Goal: Task Accomplishment & Management: Manage account settings

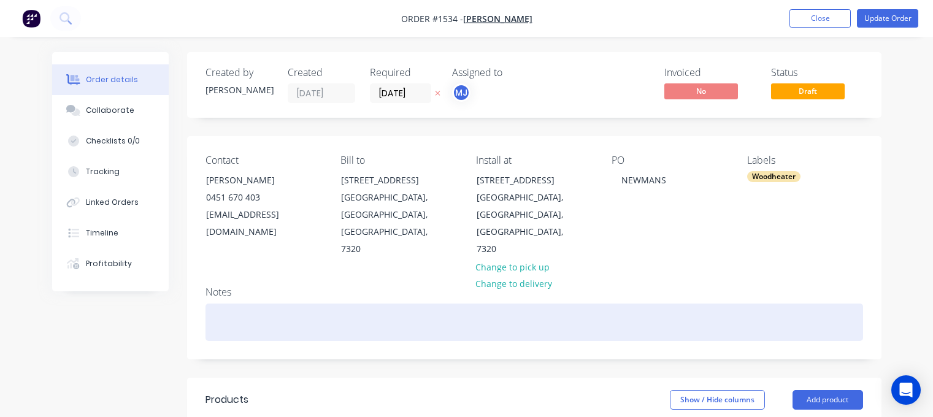
scroll to position [245, 0]
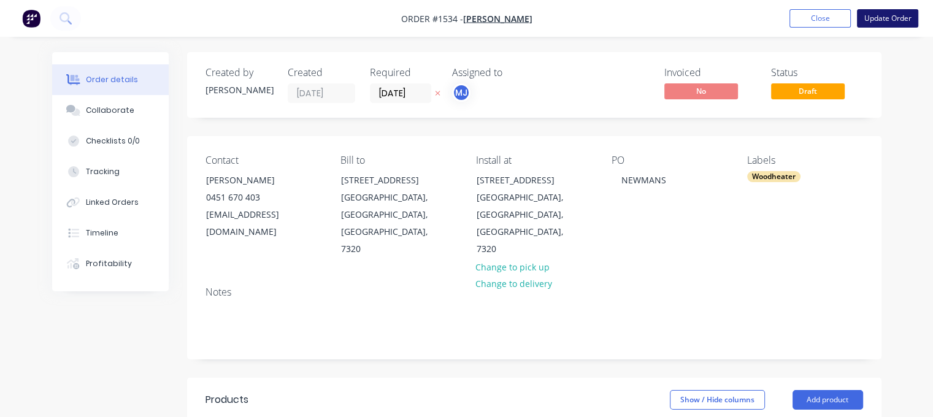
click at [891, 18] on button "Update Order" at bounding box center [887, 18] width 61 height 18
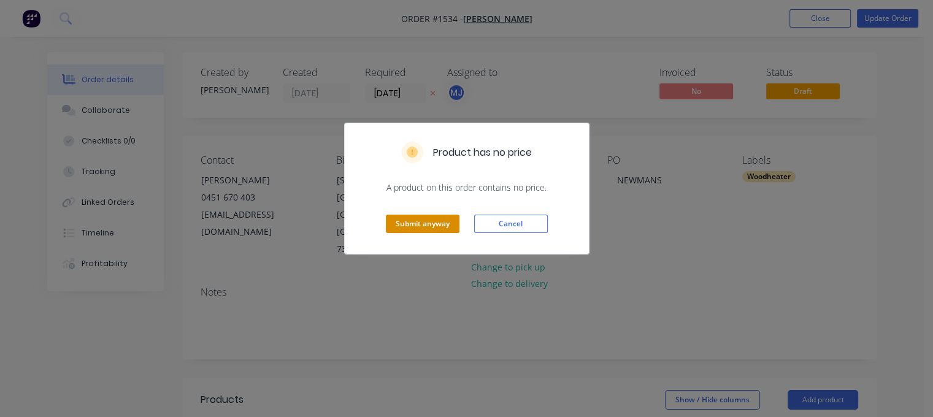
click at [423, 220] on button "Submit anyway" at bounding box center [423, 224] width 74 height 18
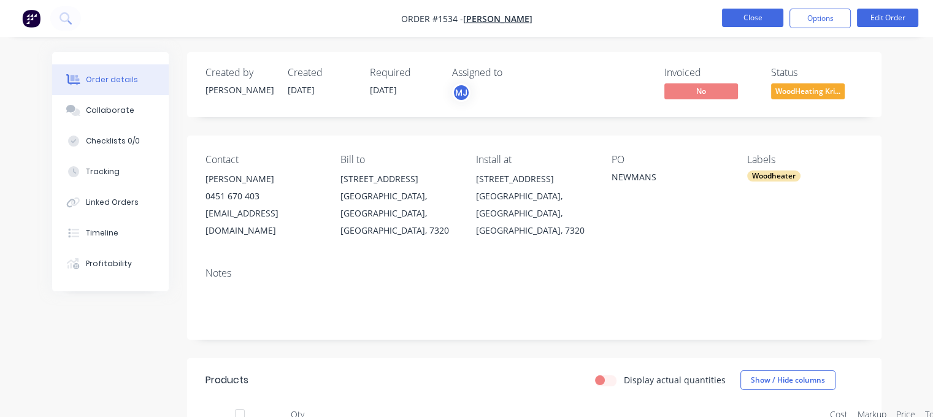
click at [770, 17] on button "Close" at bounding box center [752, 18] width 61 height 18
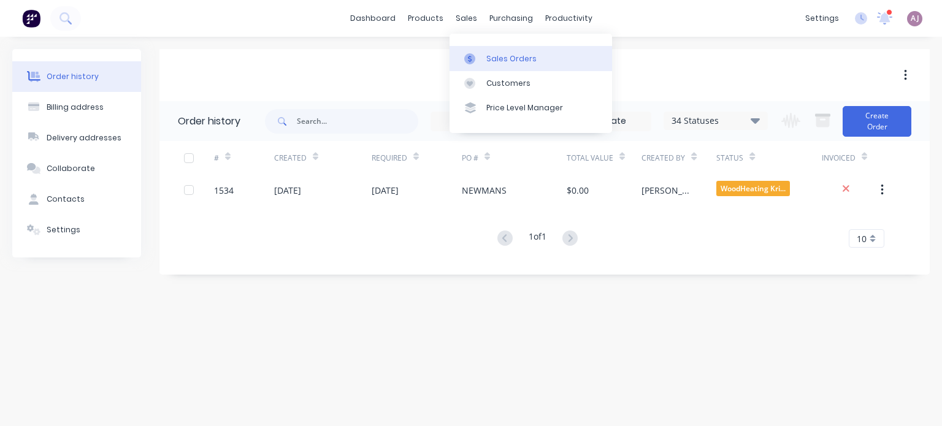
click at [489, 63] on div "Sales Orders" at bounding box center [511, 58] width 50 height 11
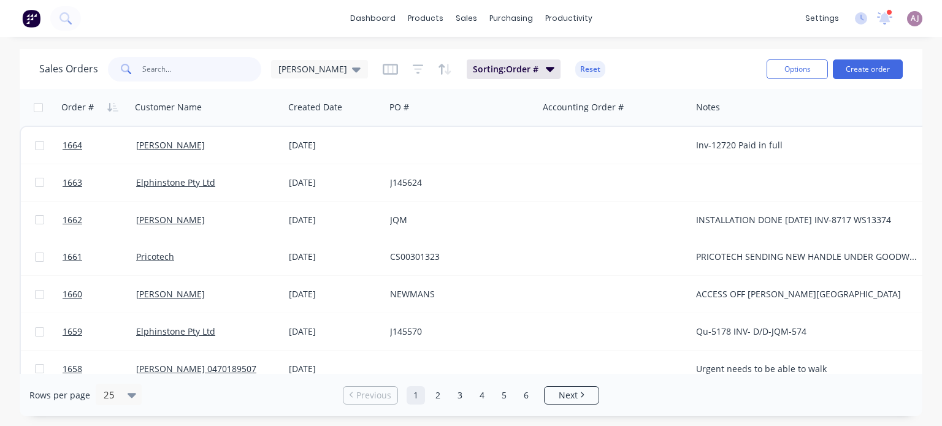
click at [172, 66] on input "text" at bounding box center [202, 69] width 120 height 25
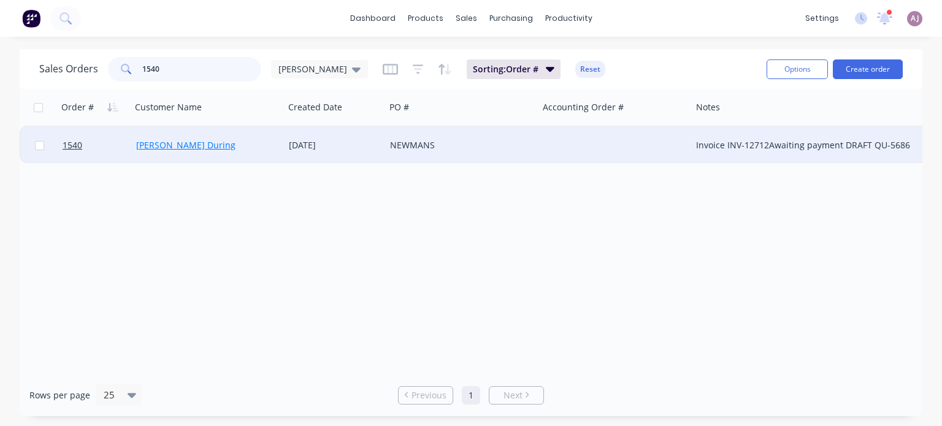
type input "1540"
click at [162, 143] on link "[PERSON_NAME] During" at bounding box center [185, 145] width 99 height 12
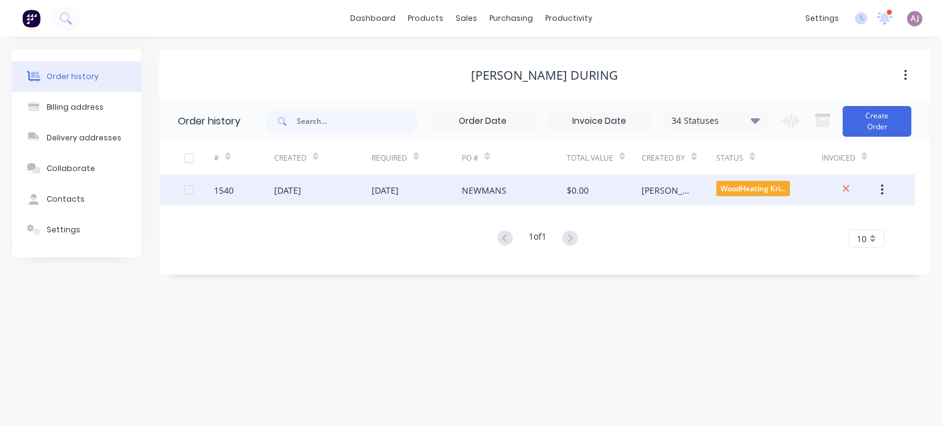
click at [397, 188] on div "[DATE]" at bounding box center [385, 190] width 27 height 13
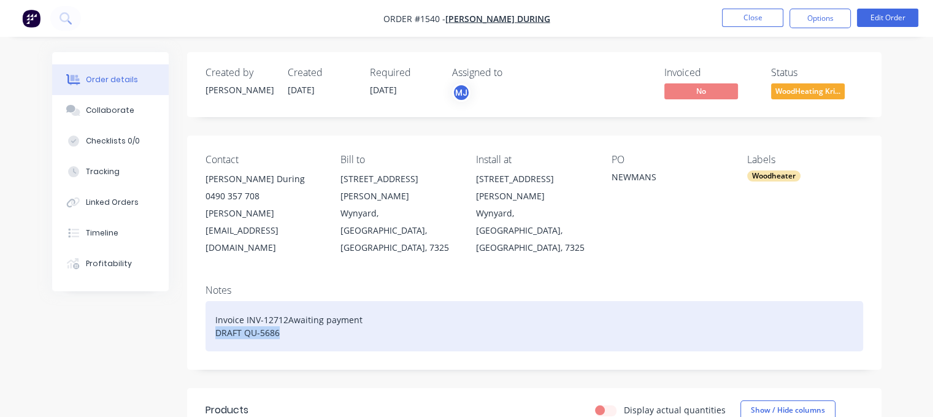
drag, startPoint x: 216, startPoint y: 298, endPoint x: 294, endPoint y: 301, distance: 78.5
click at [294, 301] on div "Invoice INV-12712Awaiting payment DRAFT QU-5686" at bounding box center [533, 326] width 657 height 50
paste div
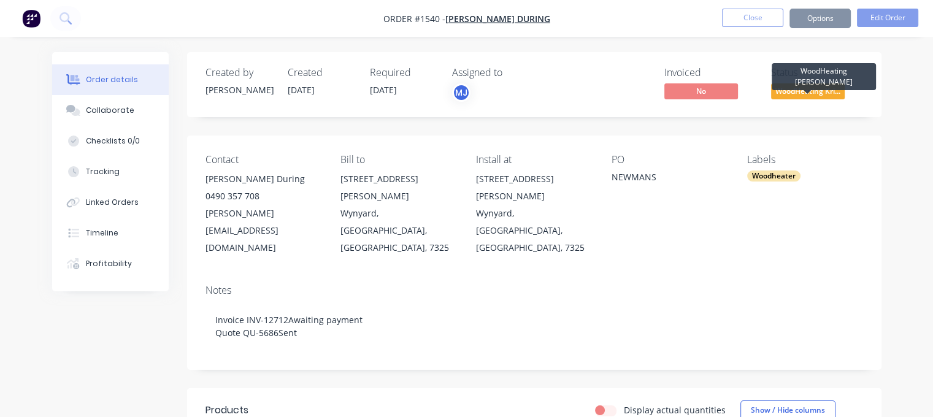
click at [807, 89] on span "WoodHeating Kri..." at bounding box center [808, 90] width 74 height 15
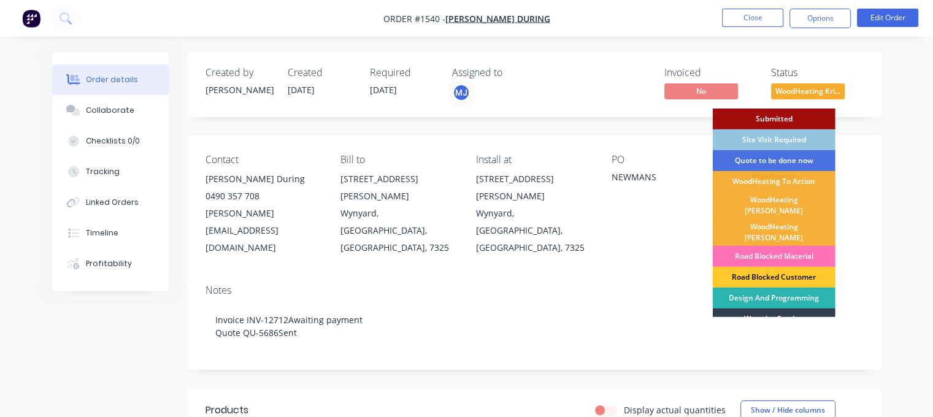
click at [777, 267] on div "Road Blocked Customer" at bounding box center [773, 277] width 123 height 21
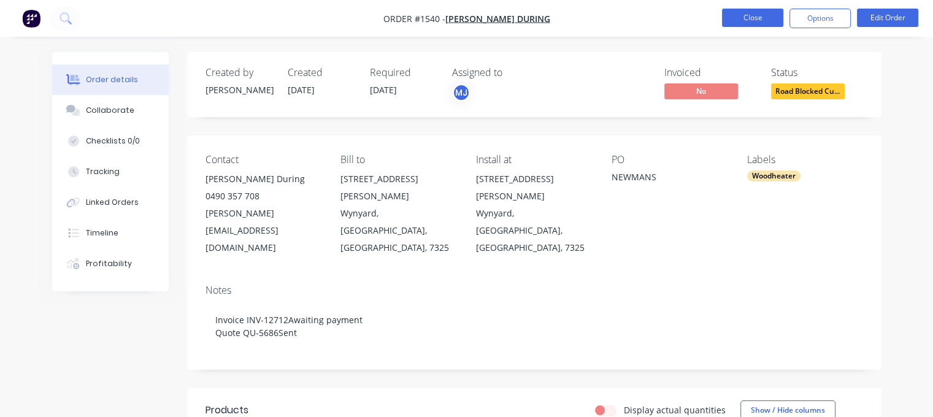
click at [737, 17] on button "Close" at bounding box center [752, 18] width 61 height 18
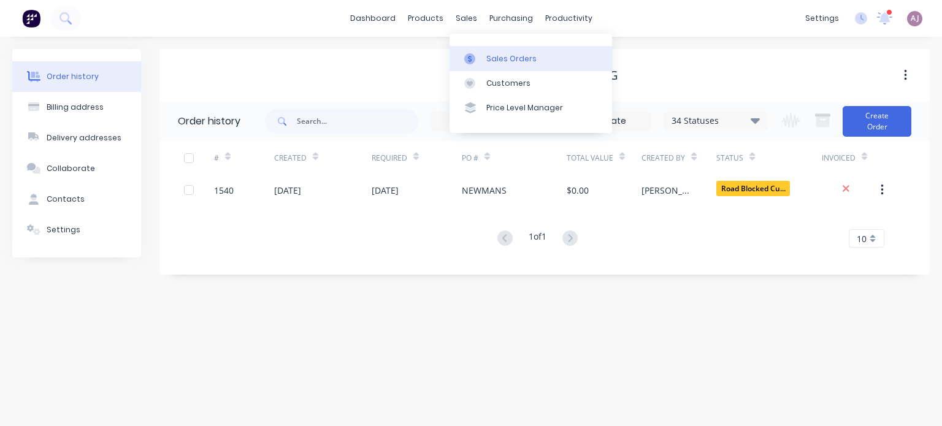
click at [474, 61] on icon at bounding box center [469, 58] width 11 height 11
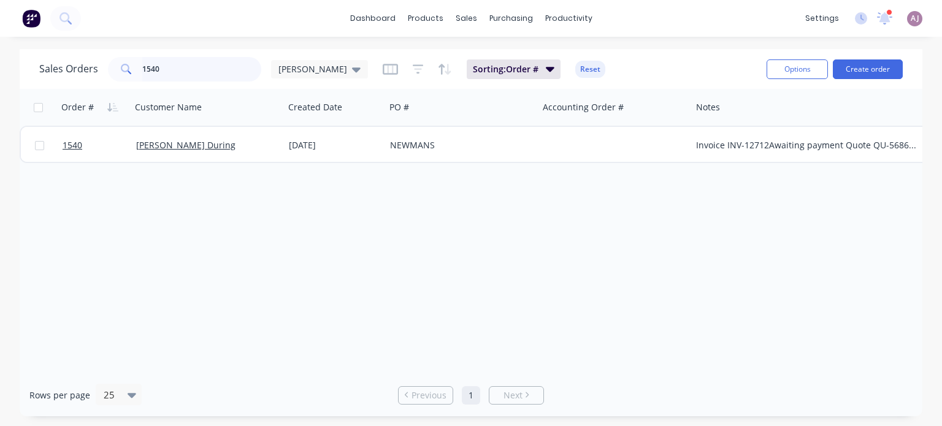
click at [162, 71] on input "1540" at bounding box center [202, 69] width 120 height 25
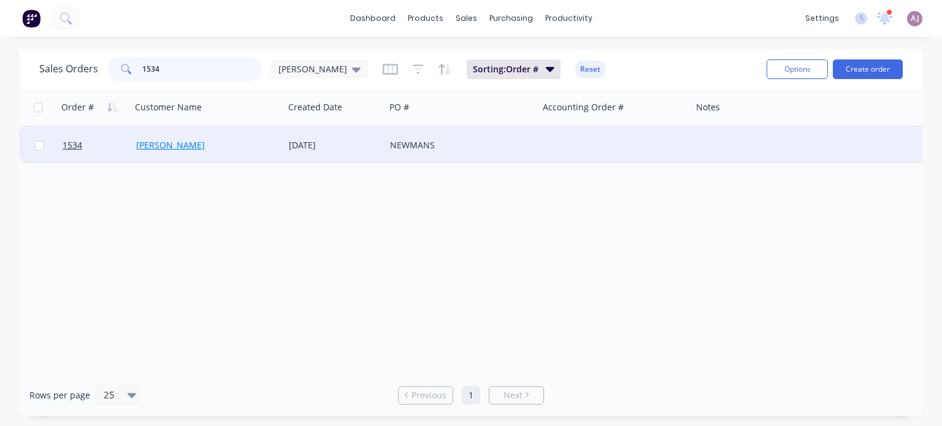
type input "1534"
click at [189, 148] on link "[PERSON_NAME]" at bounding box center [170, 145] width 69 height 12
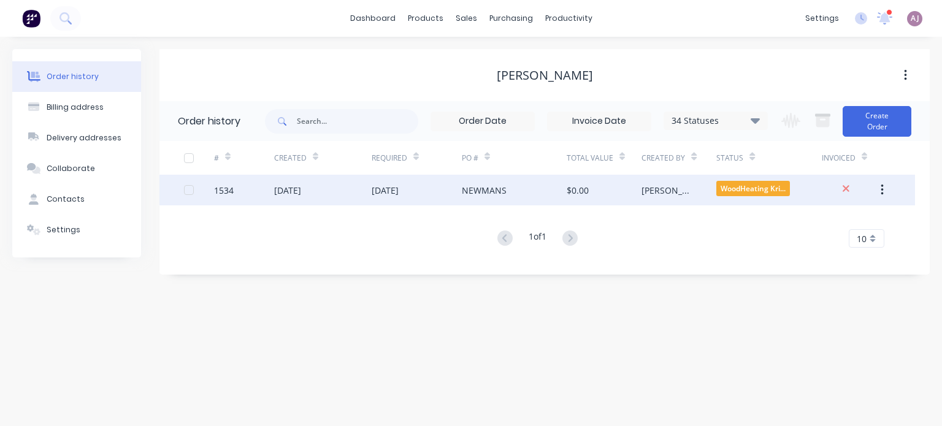
click at [381, 193] on div "[DATE]" at bounding box center [385, 190] width 27 height 13
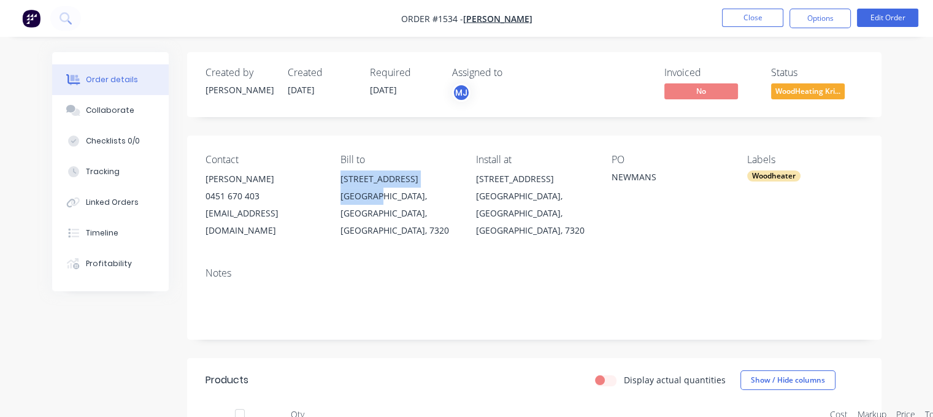
drag, startPoint x: 342, startPoint y: 181, endPoint x: 375, endPoint y: 196, distance: 36.2
click at [375, 196] on div "[STREET_ADDRESS]" at bounding box center [398, 204] width 116 height 69
copy div "[STREET_ADDRESS]"
click at [220, 213] on div "[EMAIL_ADDRESS][DOMAIN_NAME]" at bounding box center [263, 222] width 116 height 34
click at [219, 213] on div "[EMAIL_ADDRESS][DOMAIN_NAME]" at bounding box center [263, 222] width 116 height 34
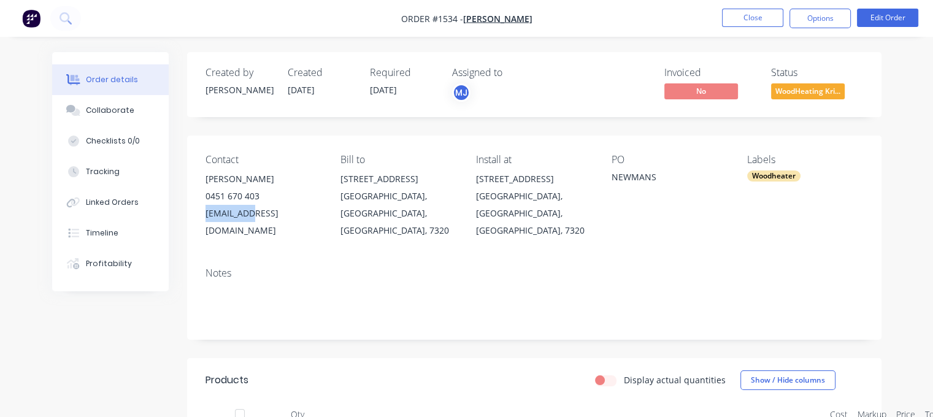
click at [218, 212] on div "[EMAIL_ADDRESS][DOMAIN_NAME]" at bounding box center [263, 222] width 116 height 34
click at [217, 212] on div "[EMAIL_ADDRESS][DOMAIN_NAME]" at bounding box center [263, 222] width 116 height 34
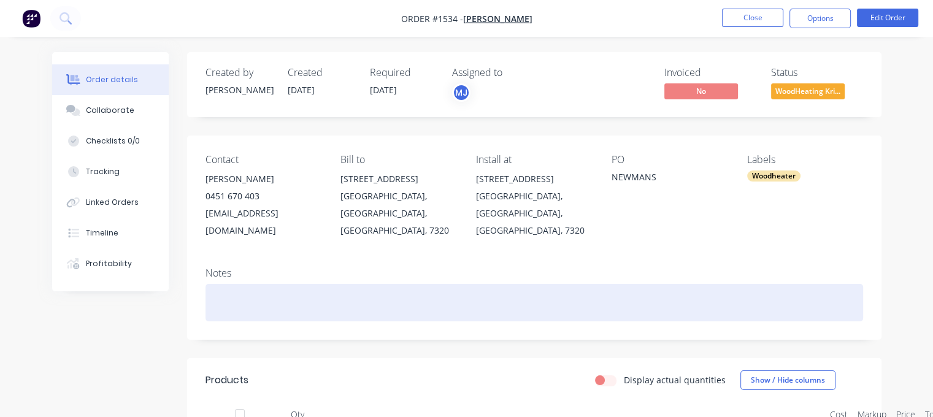
click at [253, 284] on div at bounding box center [533, 302] width 657 height 37
paste div
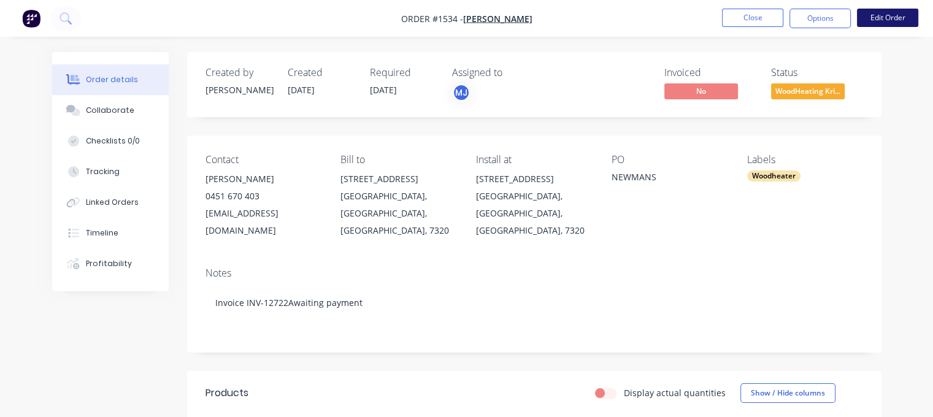
click at [880, 18] on button "Edit Order" at bounding box center [887, 18] width 61 height 18
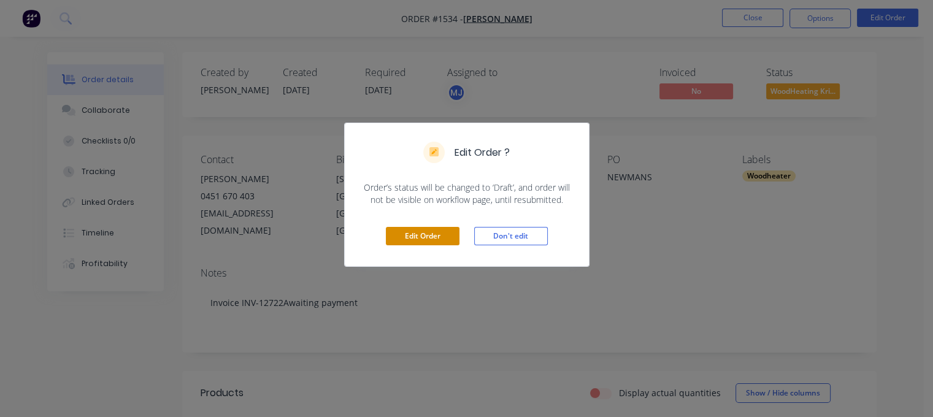
click at [410, 237] on button "Edit Order" at bounding box center [423, 236] width 74 height 18
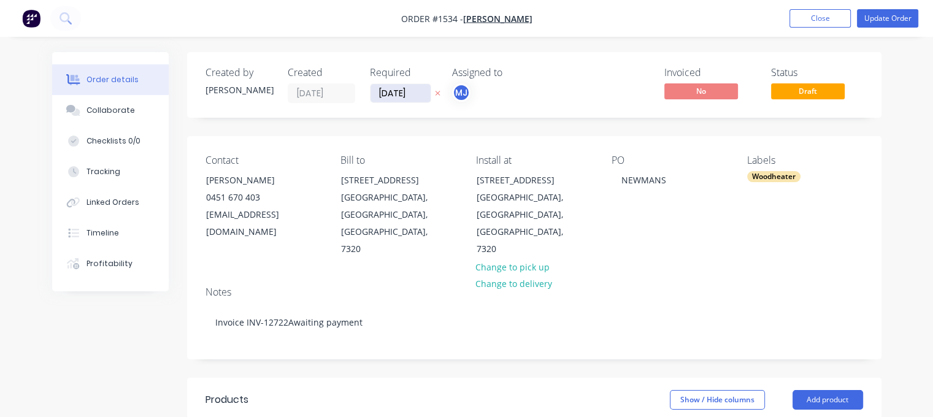
click at [395, 99] on input "[DATE]" at bounding box center [400, 93] width 60 height 18
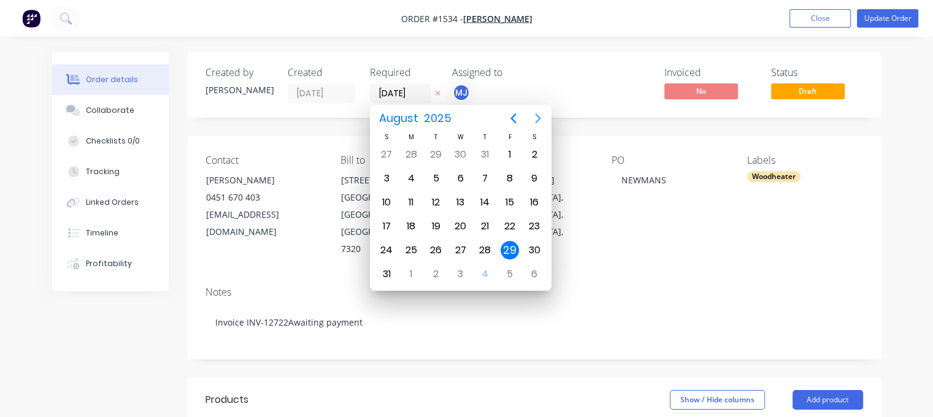
click at [538, 117] on icon "Next page" at bounding box center [538, 118] width 6 height 10
click at [436, 241] on div "30" at bounding box center [436, 250] width 18 height 18
type input "[DATE]"
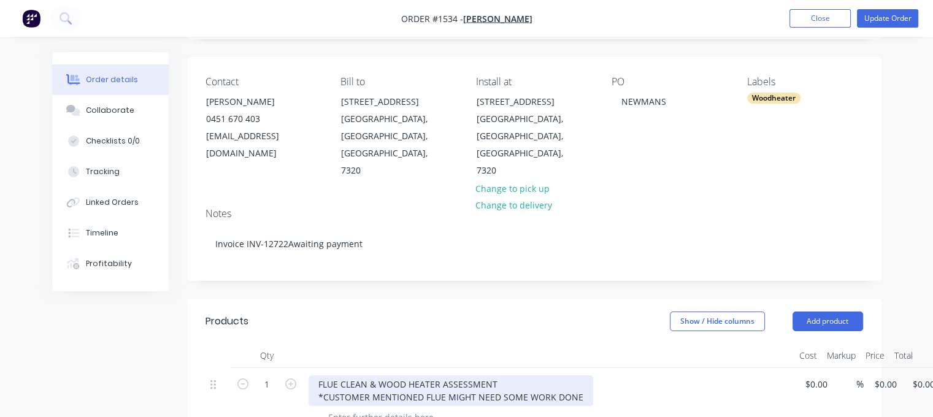
scroll to position [245, 0]
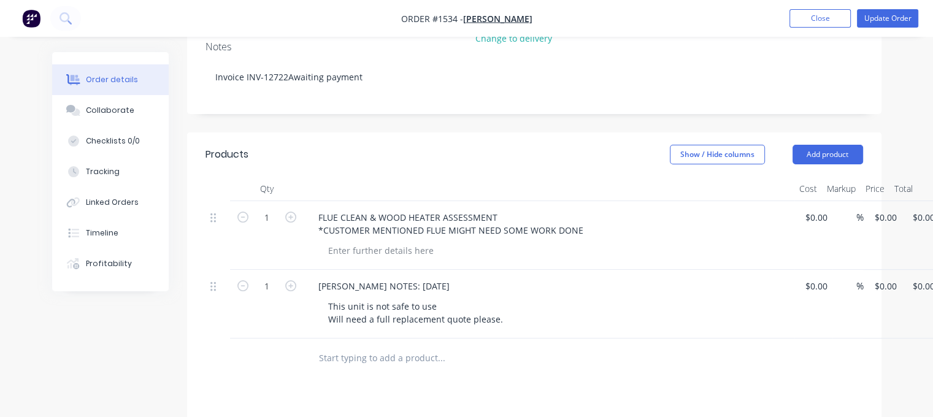
click at [384, 346] on input "text" at bounding box center [440, 358] width 245 height 25
paste input "WOODHEATER ASSESSMENT (MAINTENANCE REQUIRED):"
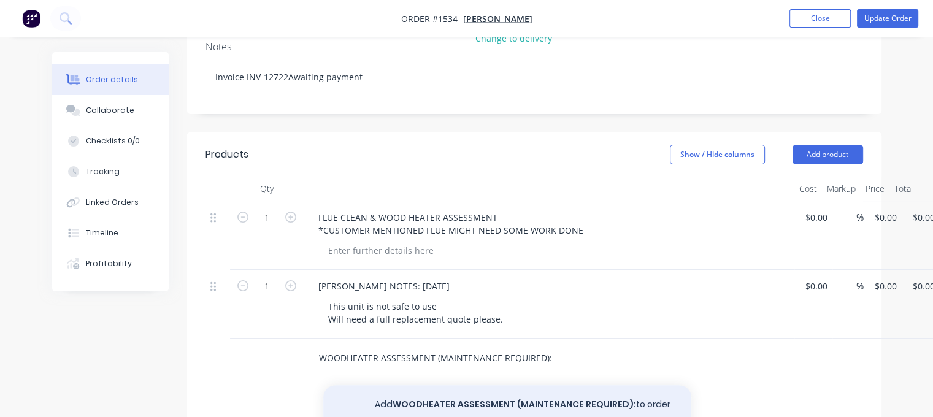
type input "WOODHEATER ASSESSMENT (MAINTENANCE REQUIRED):"
click at [467, 385] on button "Add WOODHEATER ASSESSMENT (MAINTENANCE REQUIRED): to order" at bounding box center [507, 404] width 368 height 39
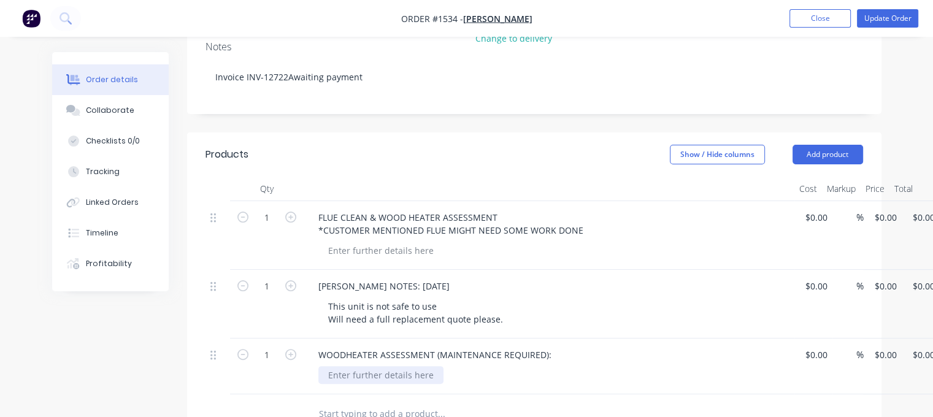
click at [359, 366] on div at bounding box center [380, 375] width 125 height 18
paste div
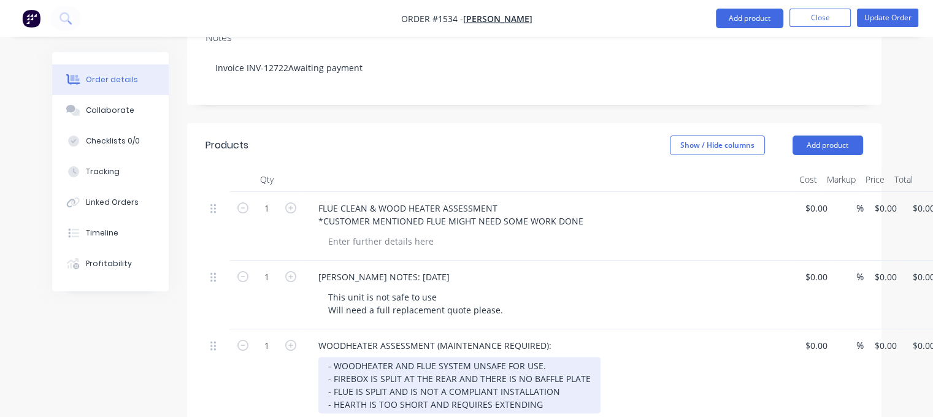
scroll to position [39, 0]
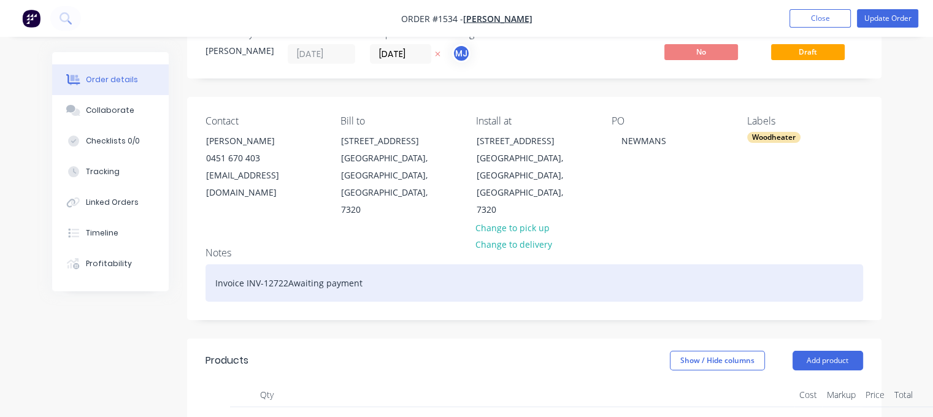
click at [265, 272] on div "Invoice INV-12722Awaiting payment" at bounding box center [533, 282] width 657 height 37
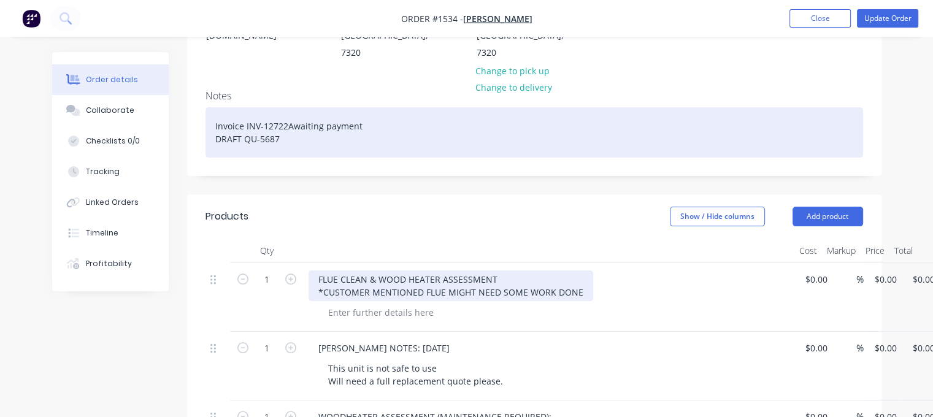
scroll to position [0, 0]
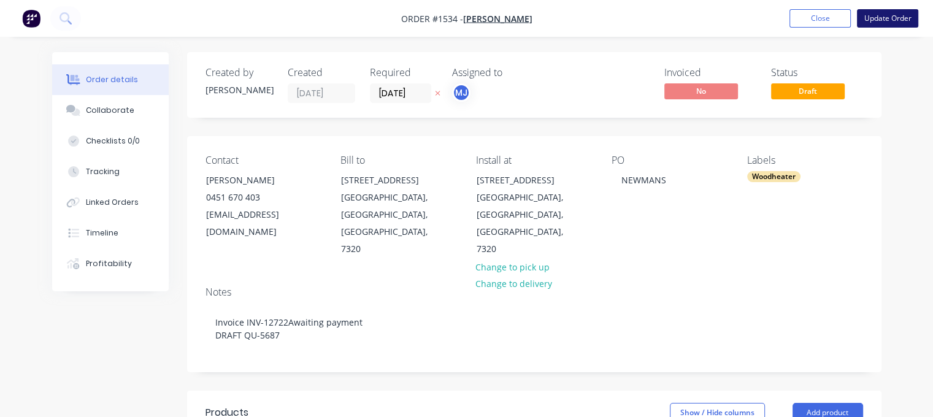
click at [880, 18] on button "Update Order" at bounding box center [887, 18] width 61 height 18
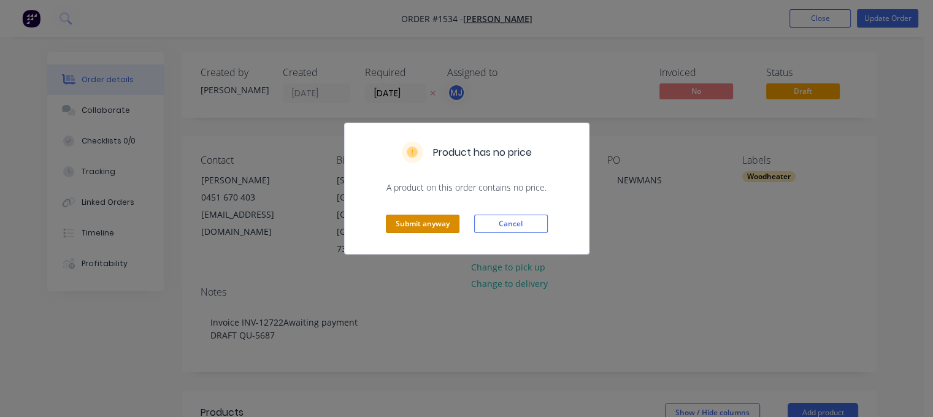
click at [411, 221] on button "Submit anyway" at bounding box center [423, 224] width 74 height 18
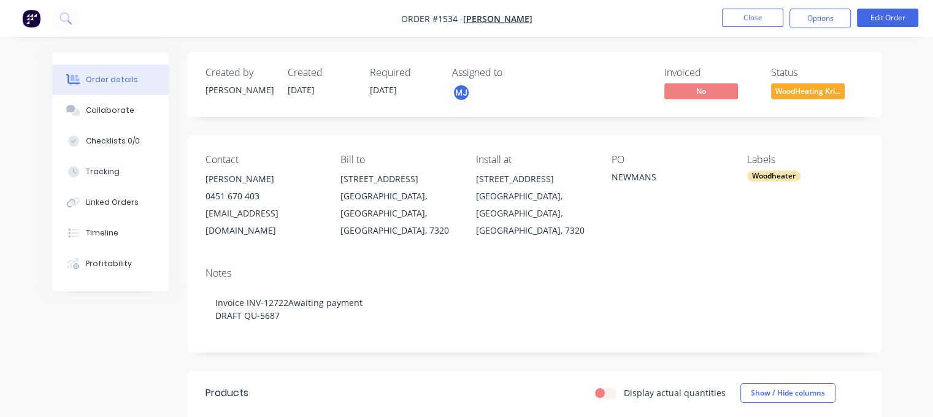
click at [800, 91] on span "WoodHeating Kri..." at bounding box center [808, 90] width 74 height 15
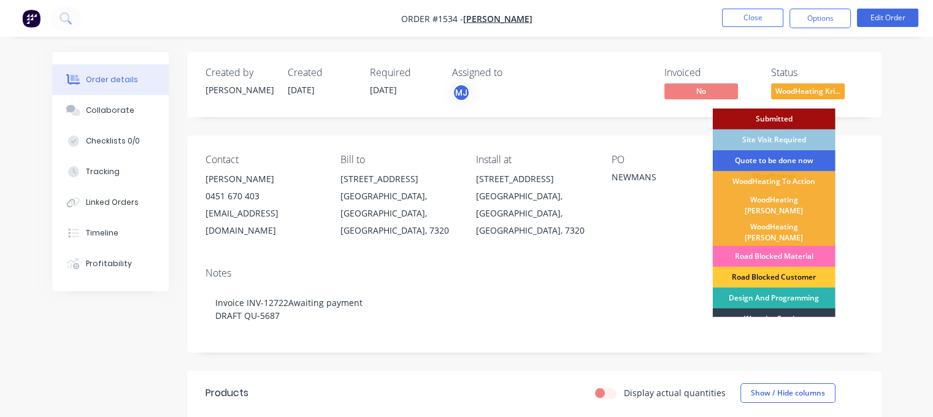
click at [767, 162] on div "Quote to be done now" at bounding box center [773, 160] width 123 height 21
